Goal: Find specific page/section

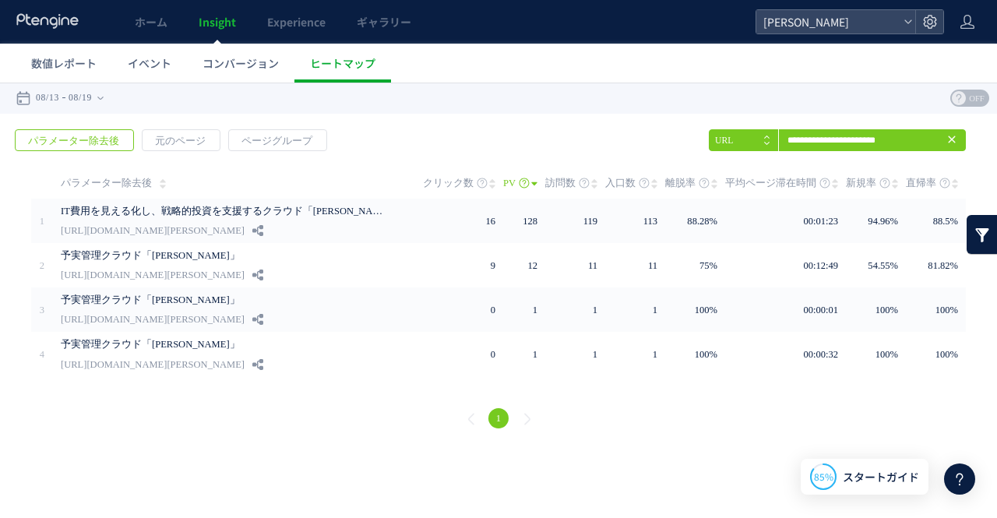
click at [222, 23] on span "Insight" at bounding box center [217, 22] width 37 height 16
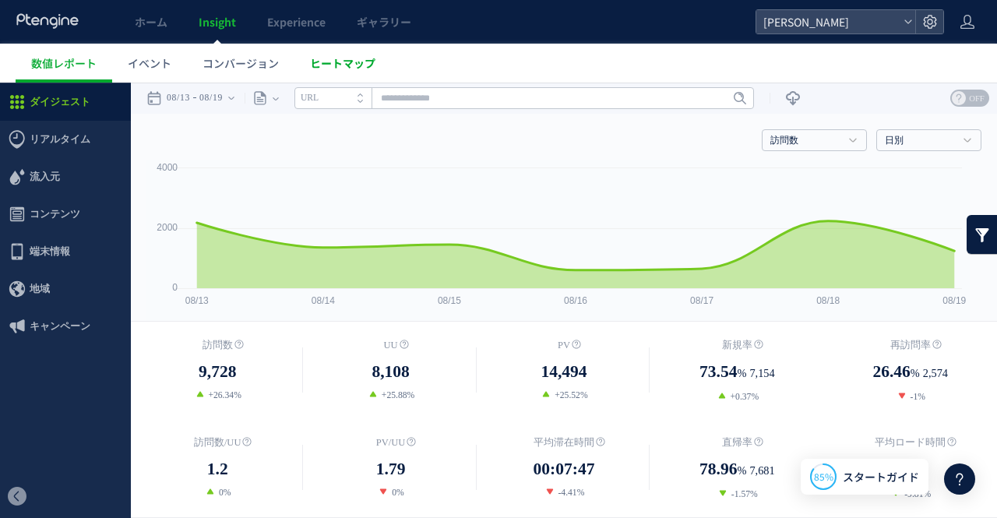
click at [327, 66] on span "ヒートマップ" at bounding box center [342, 63] width 65 height 16
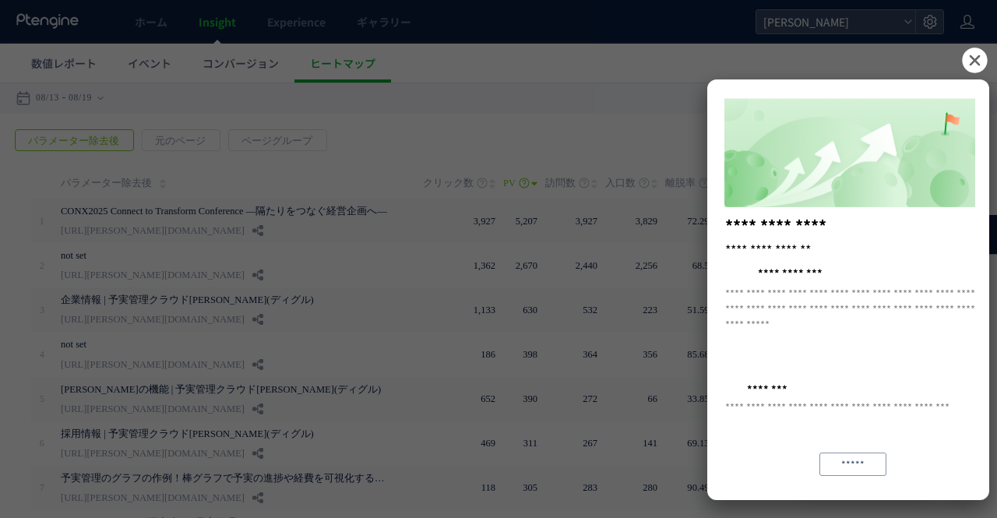
click at [973, 57] on icon at bounding box center [974, 59] width 25 height 25
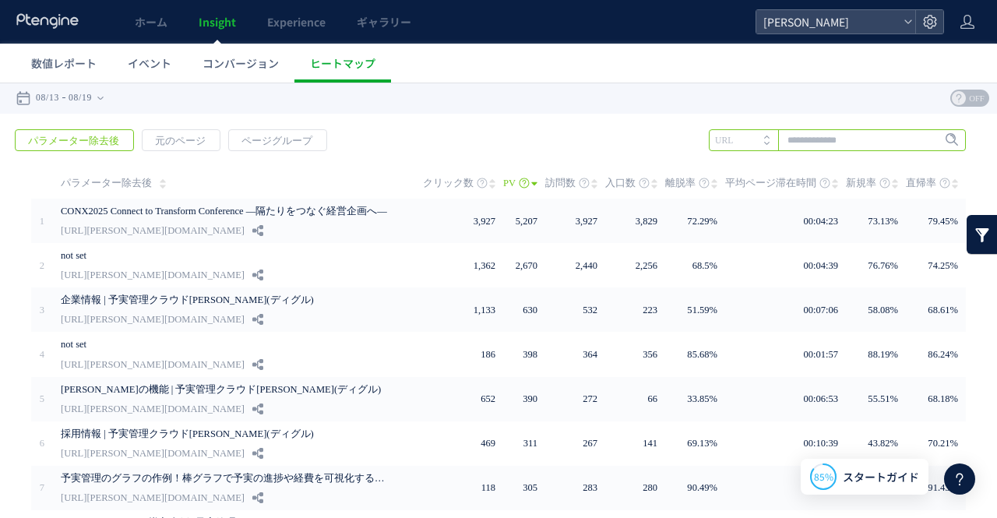
click at [814, 138] on input "text" at bounding box center [836, 140] width 257 height 22
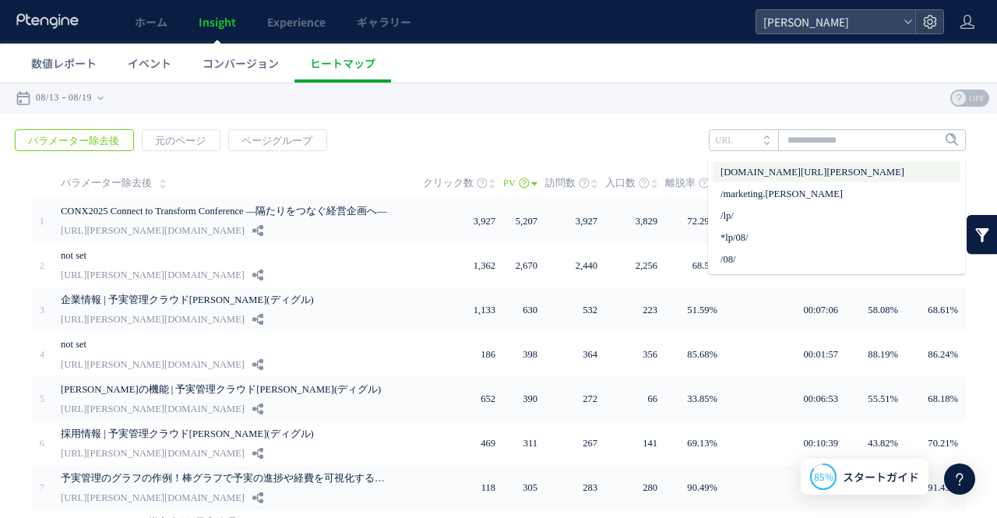
click at [809, 175] on li "[DOMAIN_NAME][URL][PERSON_NAME]" at bounding box center [836, 172] width 248 height 20
type input "**********"
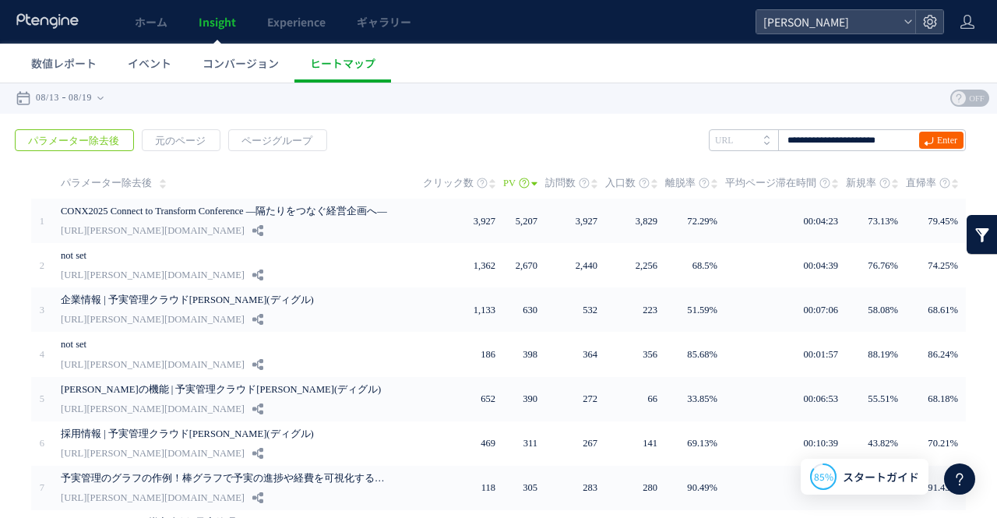
click at [937, 139] on span "Enter" at bounding box center [947, 140] width 20 height 17
